Goal: Subscribe to service/newsletter

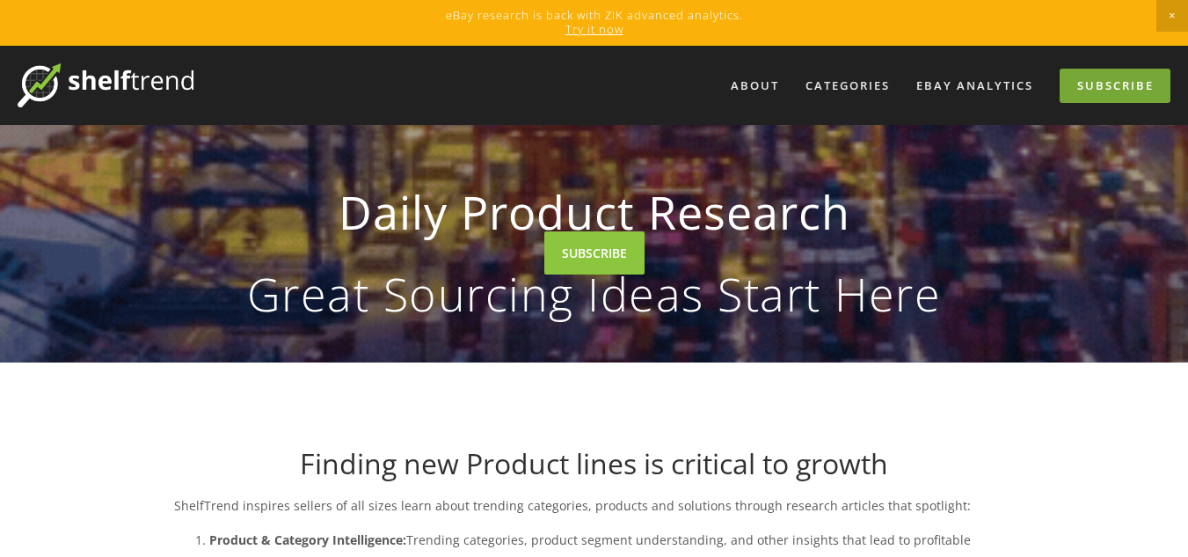
click at [1117, 84] on link "Subscribe" at bounding box center [1115, 86] width 111 height 34
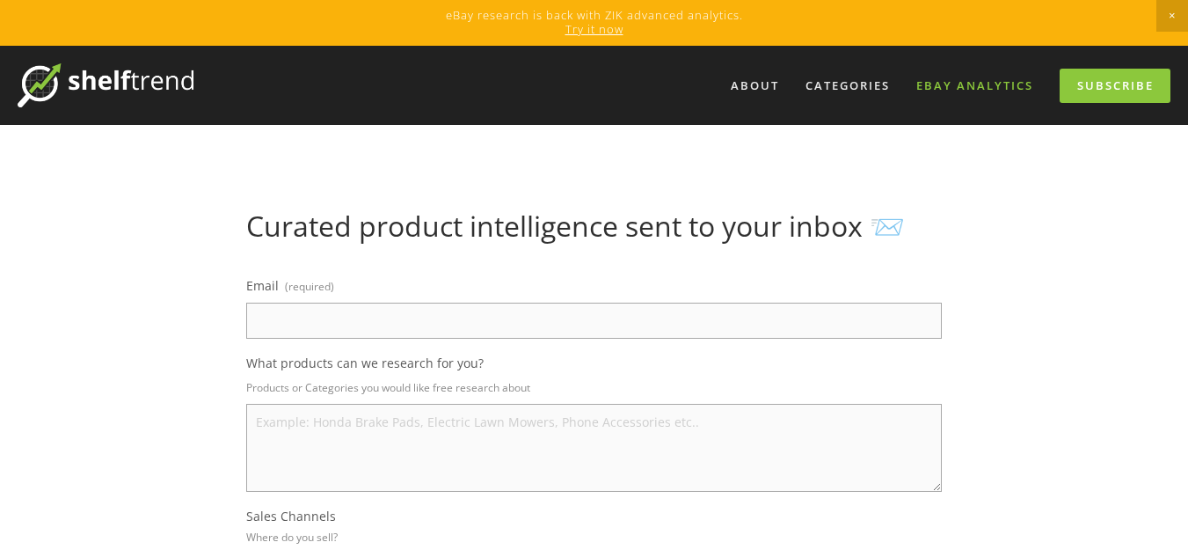
click at [997, 92] on link "eBay Analytics" at bounding box center [975, 85] width 140 height 29
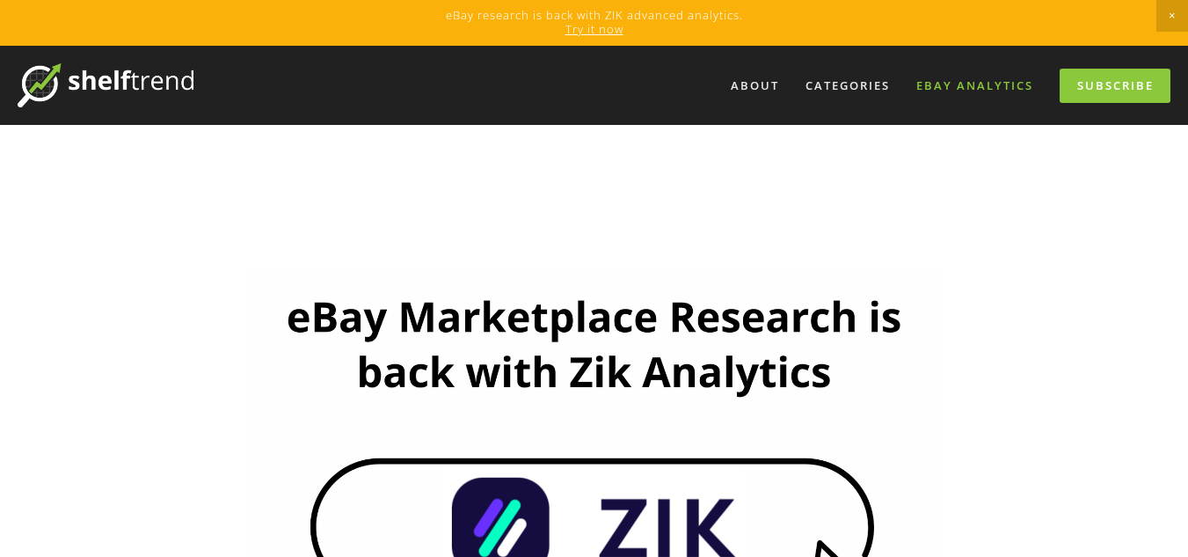
click at [628, 254] on div "Sponsored Partnership" at bounding box center [594, 486] width 726 height 464
click at [638, 269] on img at bounding box center [594, 464] width 696 height 391
click at [1168, 85] on link "Subscribe" at bounding box center [1115, 86] width 111 height 34
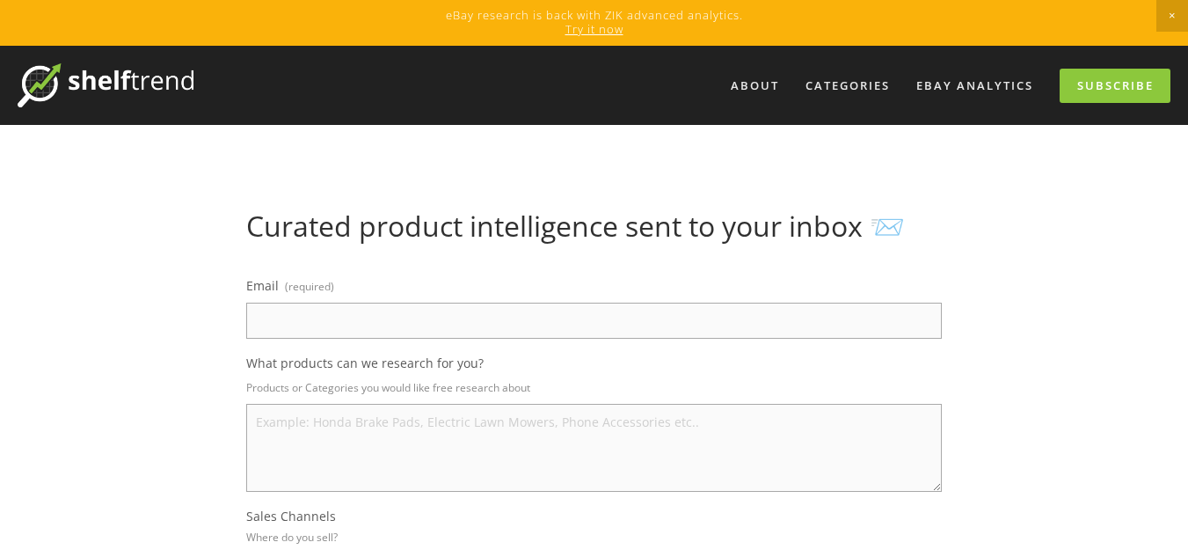
click at [512, 310] on input "Email (required)" at bounding box center [594, 321] width 696 height 36
